Goal: Task Accomplishment & Management: Manage account settings

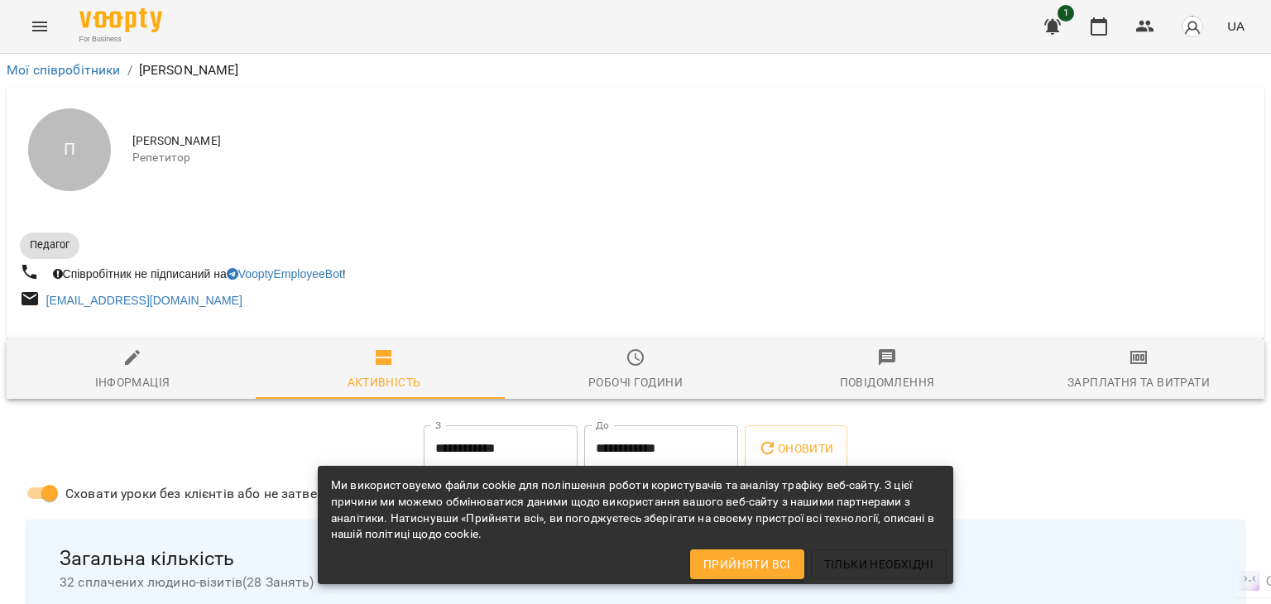
click at [36, 22] on icon "Menu" at bounding box center [39, 27] width 15 height 10
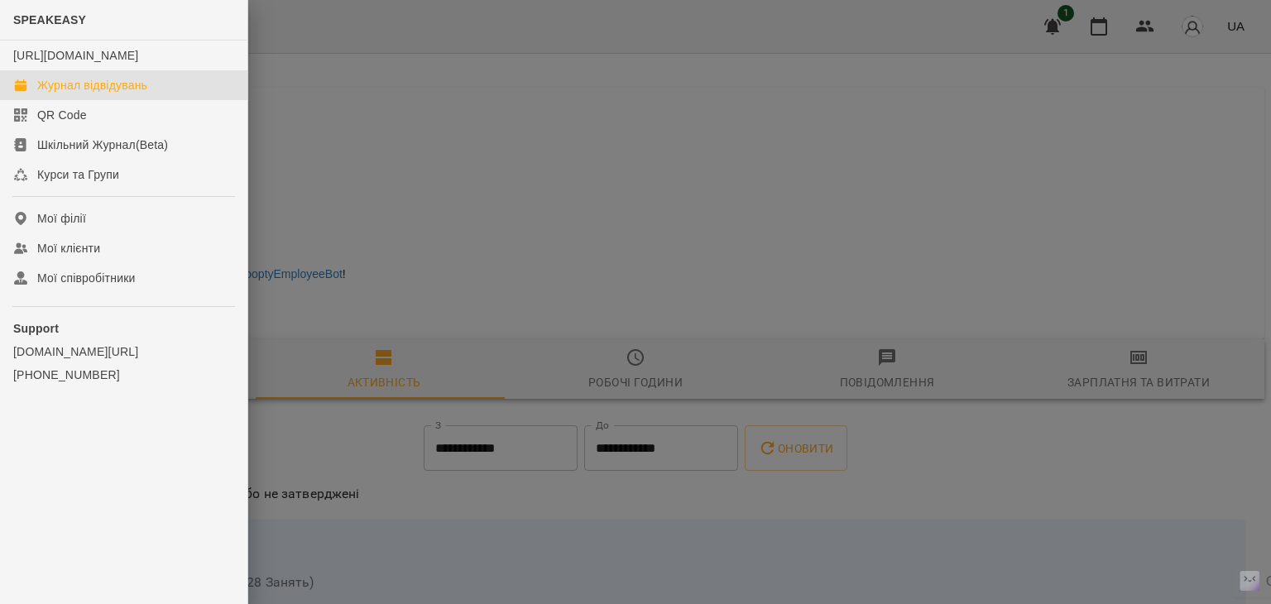
click at [84, 94] on div "Журнал відвідувань" at bounding box center [92, 85] width 110 height 17
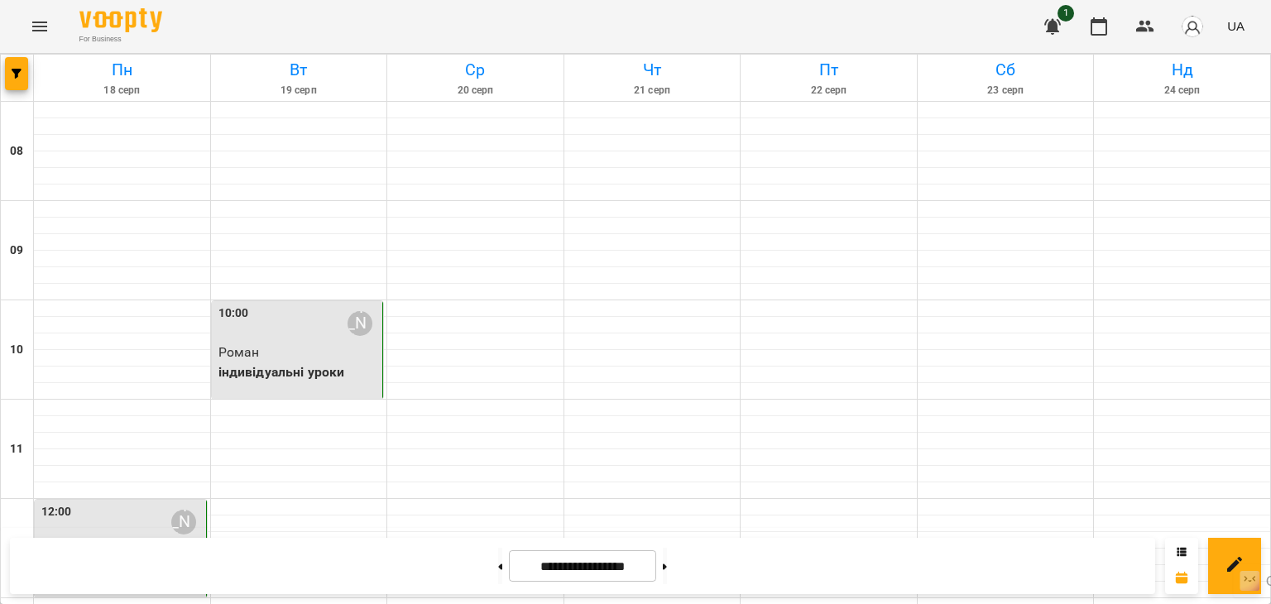
scroll to position [662, 0]
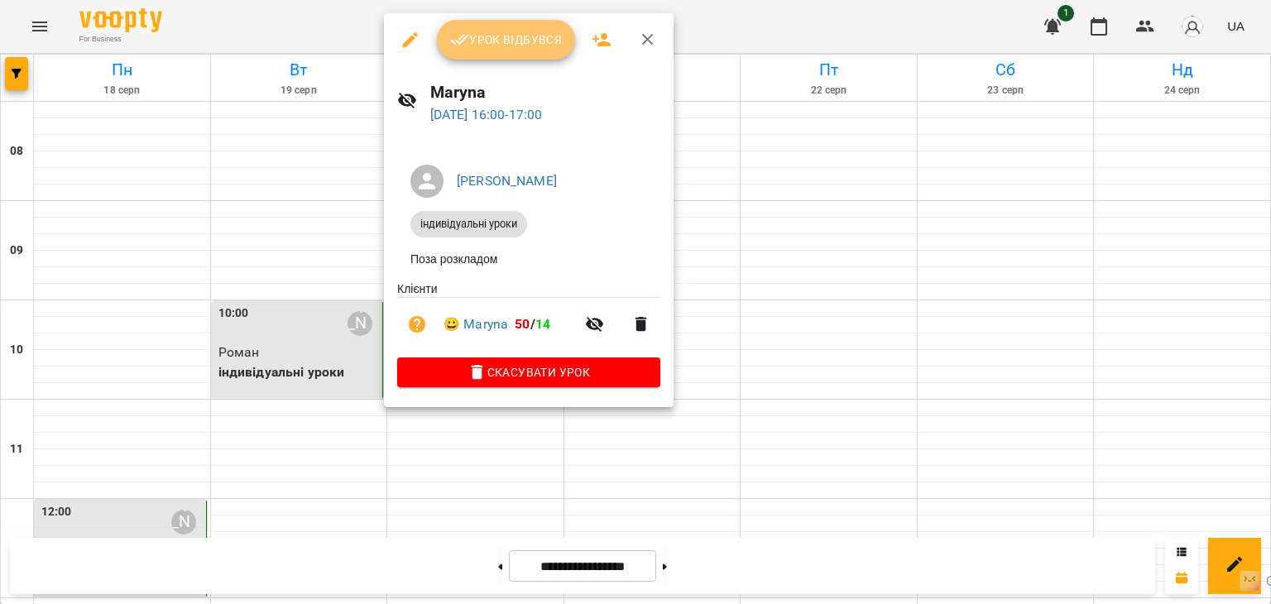
click at [477, 46] on span "Урок відбувся" at bounding box center [506, 40] width 113 height 20
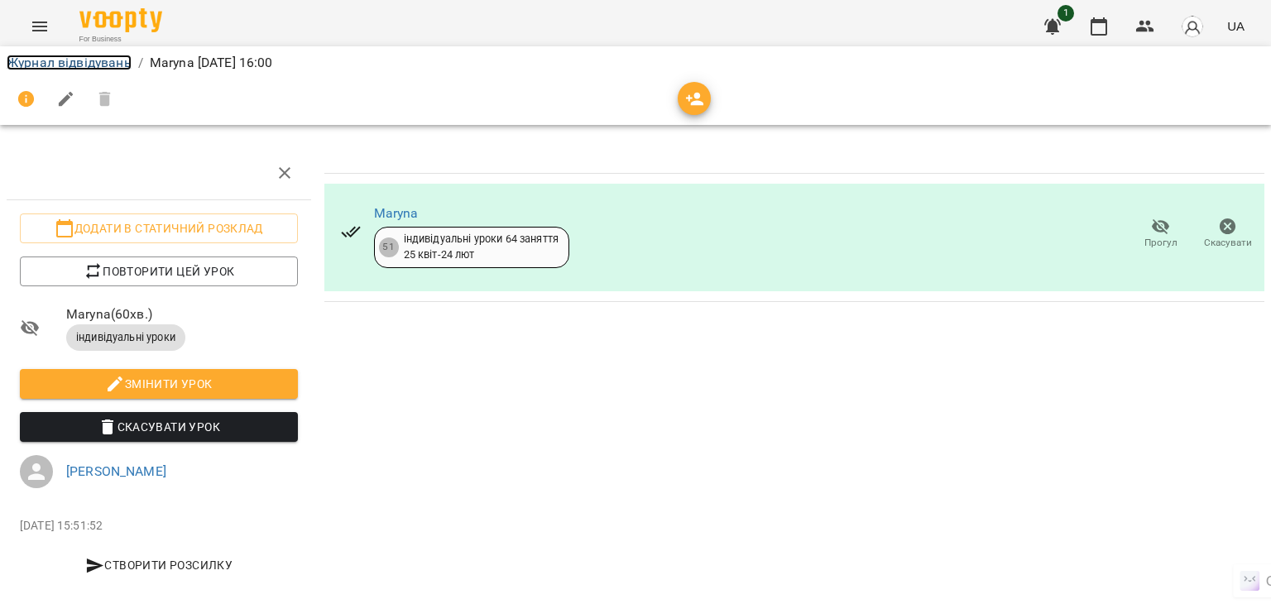
click at [46, 62] on link "Журнал відвідувань" at bounding box center [69, 63] width 125 height 16
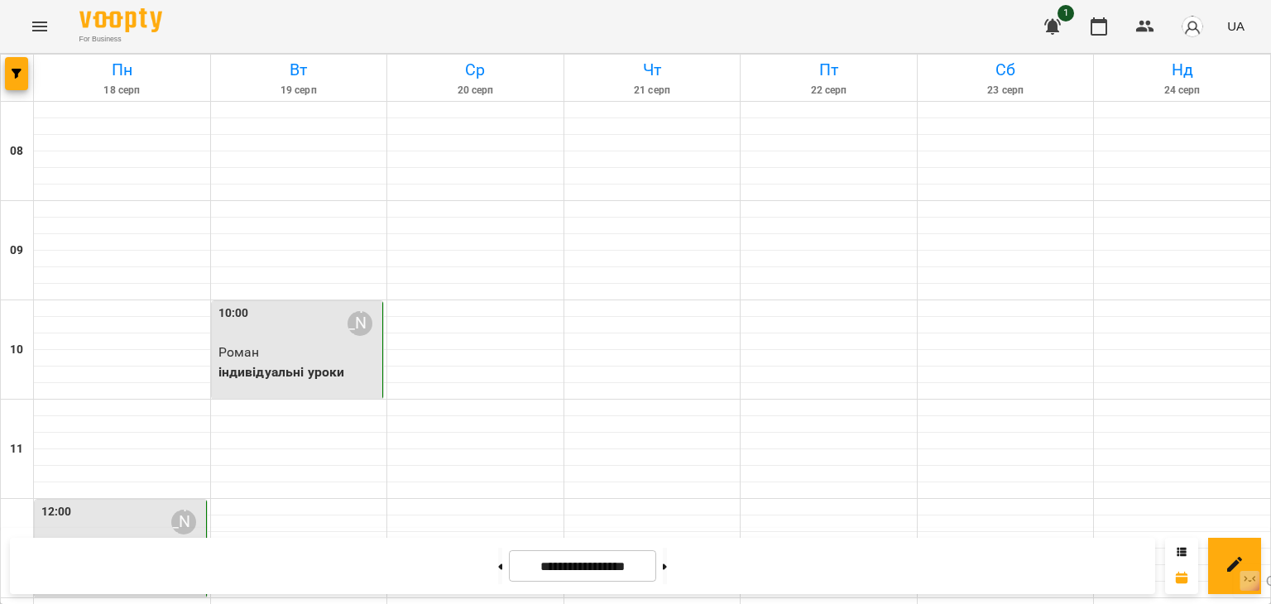
scroll to position [400, 0]
